Goal: Task Accomplishment & Management: Complete application form

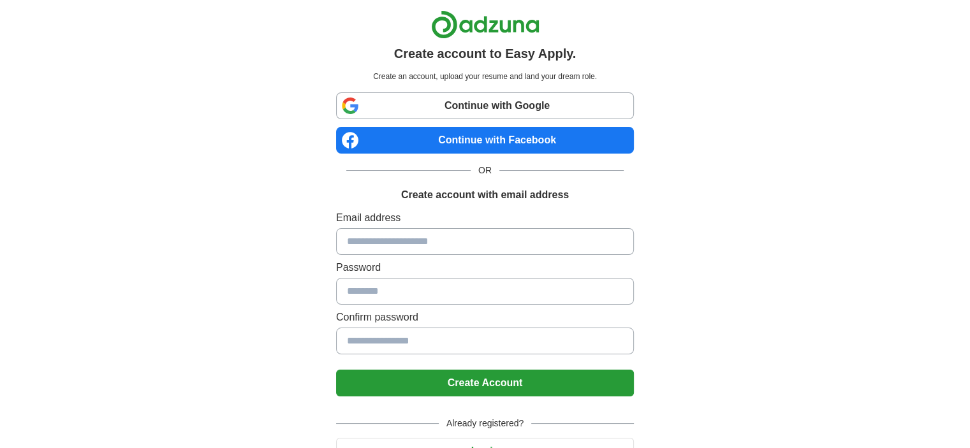
click at [363, 234] on input at bounding box center [485, 241] width 298 height 27
type input "*"
click at [418, 112] on link "Continue with Google" at bounding box center [485, 105] width 298 height 27
